Goal: Navigation & Orientation: Find specific page/section

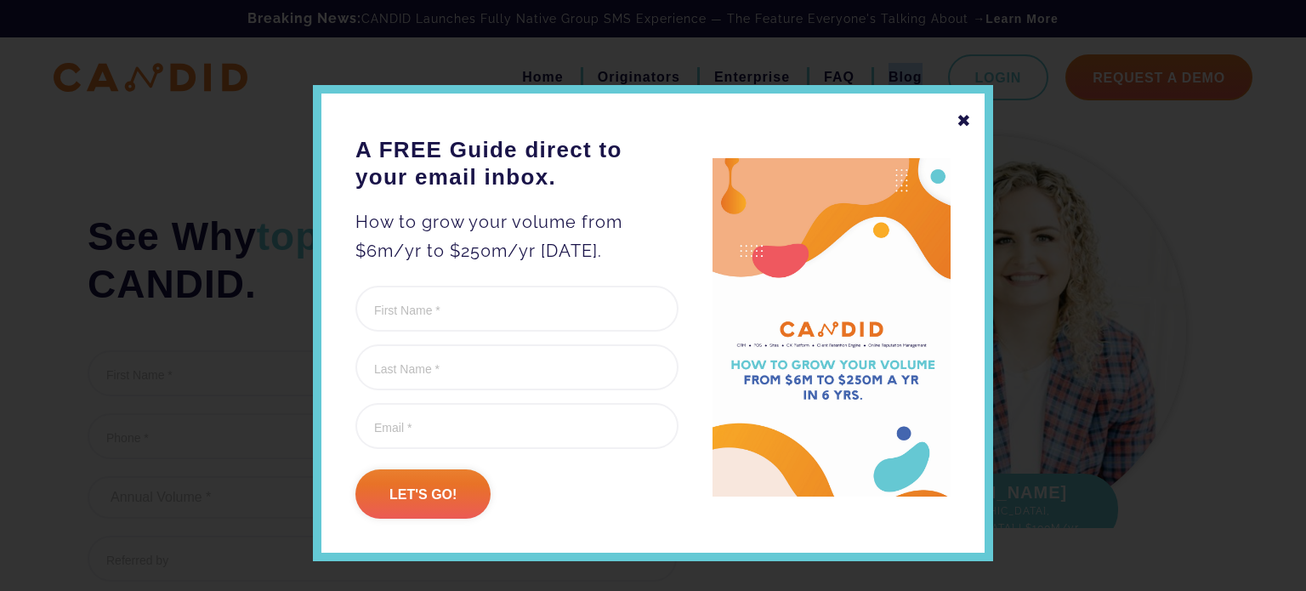
click at [961, 120] on div "✖" at bounding box center [963, 120] width 15 height 29
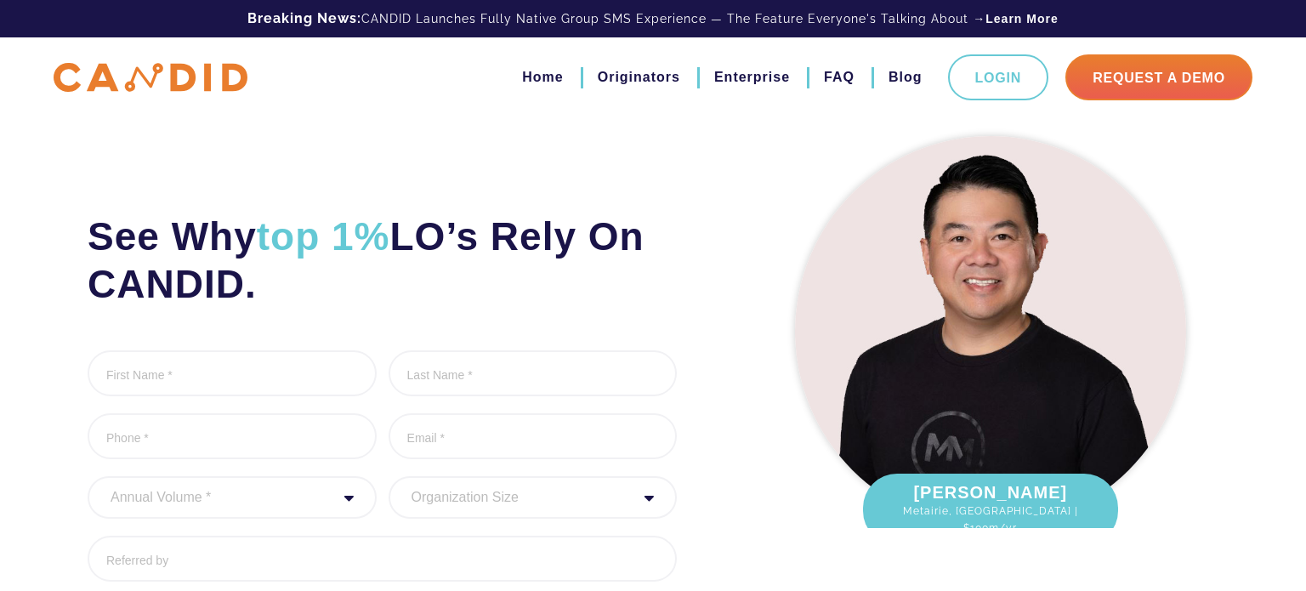
click at [217, 62] on div "Home Originators Enterprise FAQ Blog Login Request A Demo" at bounding box center [653, 77] width 1224 height 46
click at [211, 77] on img at bounding box center [151, 78] width 194 height 30
